Goal: Information Seeking & Learning: Check status

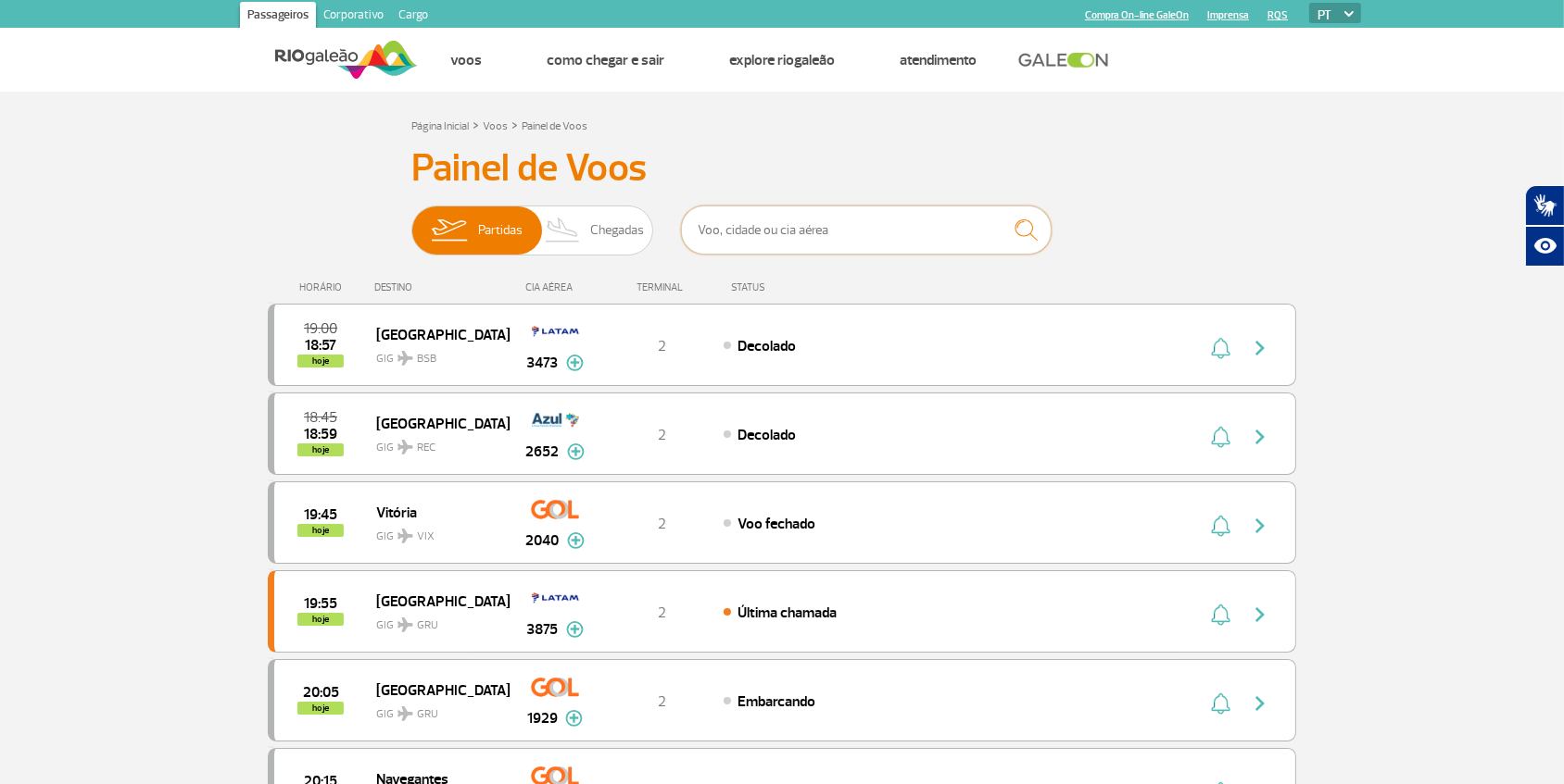
click at [873, 238] on input "text" at bounding box center [866, 230] width 371 height 49
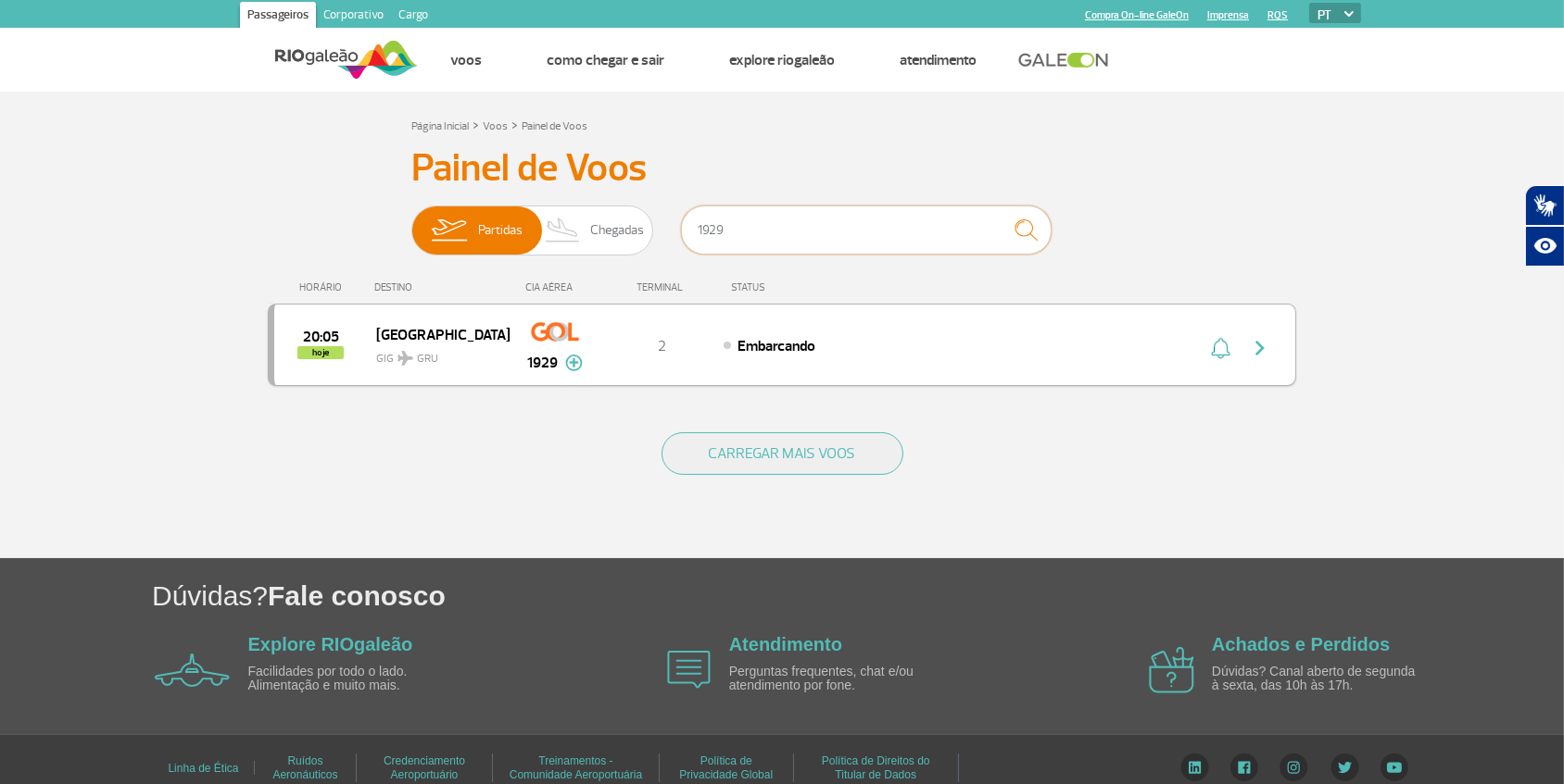
type input "1929"
click at [735, 336] on div "Embarcando" at bounding box center [927, 345] width 409 height 21
